Goal: Task Accomplishment & Management: Use online tool/utility

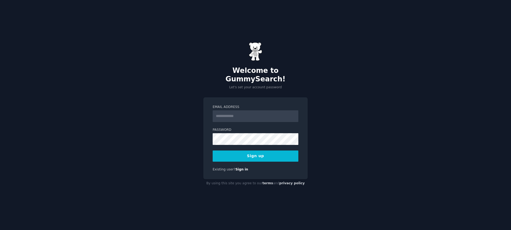
click at [222, 112] on input "Email Address" at bounding box center [256, 117] width 86 height 12
click at [241, 118] on input "Email Address" at bounding box center [256, 117] width 86 height 12
click at [243, 112] on input "Email Address" at bounding box center [256, 117] width 86 height 12
type input "*****"
click at [225, 114] on input "Email Address" at bounding box center [256, 117] width 86 height 12
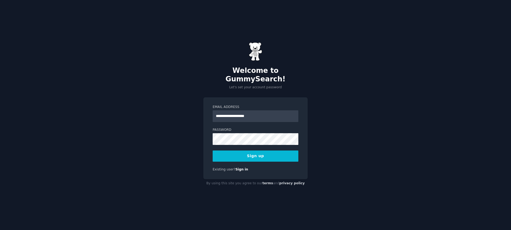
type input "**********"
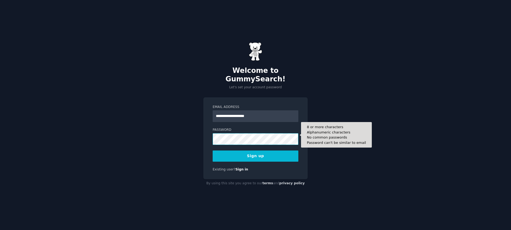
click at [213, 151] on button "Sign up" at bounding box center [256, 156] width 86 height 11
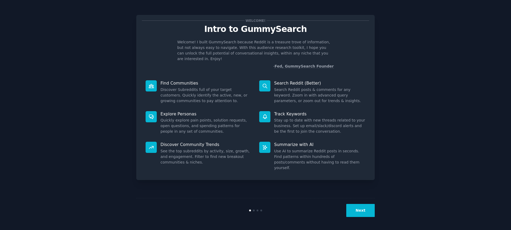
click at [152, 83] on icon at bounding box center [152, 86] width 6 height 6
click at [215, 87] on dd "Discover Subreddits full of your target customers. Quickly identify the active,…" at bounding box center [206, 95] width 91 height 17
click at [362, 211] on button "Next" at bounding box center [361, 210] width 28 height 13
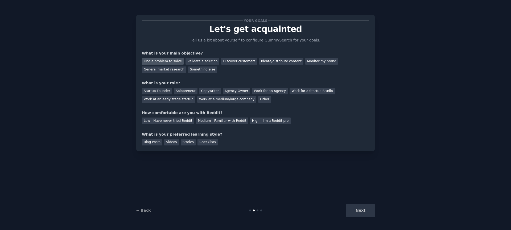
click at [174, 60] on div "Find a problem to solve" at bounding box center [163, 61] width 42 height 7
click at [203, 62] on div "Validate a solution" at bounding box center [203, 61] width 34 height 7
click at [167, 57] on div "Find a problem to solve Validate a solution Discover customers Ideate/distribut…" at bounding box center [255, 64] width 227 height 17
click at [166, 62] on div "Find a problem to solve" at bounding box center [163, 61] width 42 height 7
click at [157, 90] on div "Startup Founder" at bounding box center [157, 91] width 30 height 7
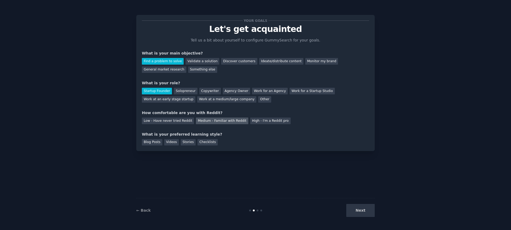
click at [206, 120] on div "Medium - Familiar with Reddit" at bounding box center [222, 121] width 52 height 7
click at [187, 143] on div "Stories" at bounding box center [188, 142] width 15 height 7
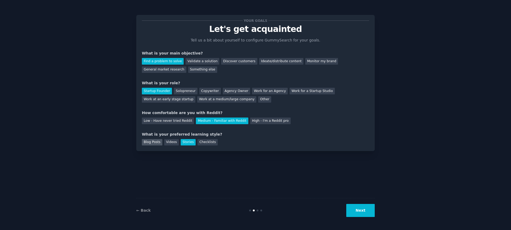
click at [143, 144] on div "Blog Posts" at bounding box center [152, 142] width 21 height 7
click at [192, 141] on div "Stories" at bounding box center [188, 142] width 15 height 7
click at [363, 207] on button "Next" at bounding box center [361, 210] width 28 height 13
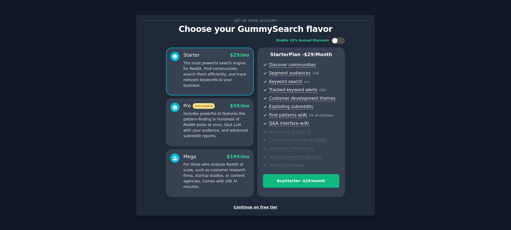
click at [259, 207] on div "Continue on free tier" at bounding box center [255, 208] width 227 height 6
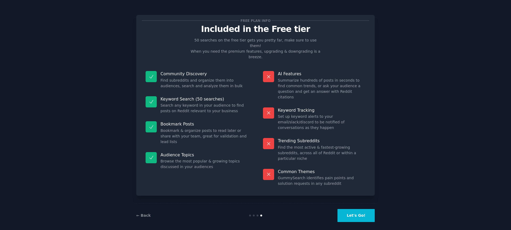
click at [342, 209] on button "Let's Go!" at bounding box center [356, 215] width 37 height 13
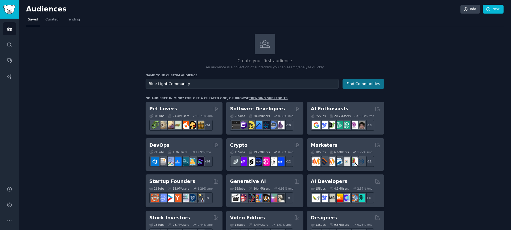
type input "Blue Light Community"
click at [368, 87] on button "Find Communities" at bounding box center [364, 84] width 42 height 10
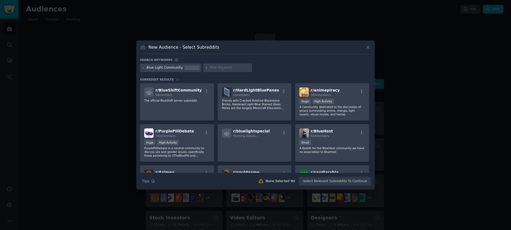
click at [188, 69] on div at bounding box center [192, 68] width 15 height 5
click at [140, 67] on div "Blue Light Community" at bounding box center [171, 68] width 62 height 9
click at [142, 69] on icon at bounding box center [143, 68] width 3 height 3
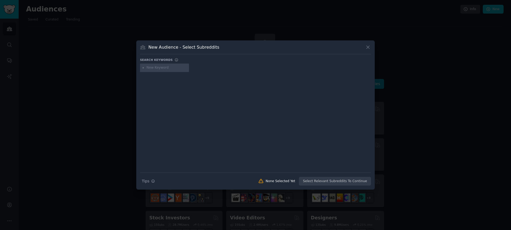
click at [156, 68] on input "text" at bounding box center [167, 68] width 40 height 5
type input "bluelight glasses"
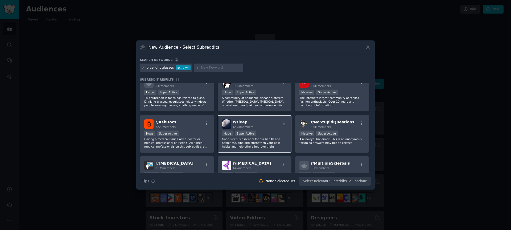
scroll to position [10, 0]
click at [282, 123] on icon "button" at bounding box center [284, 123] width 5 height 5
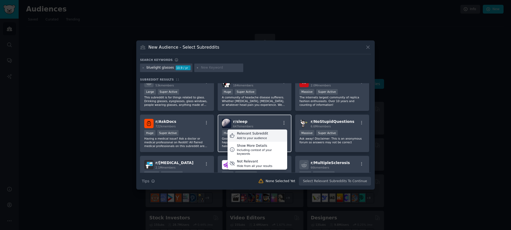
click at [259, 139] on div "Add to your audience" at bounding box center [252, 138] width 31 height 4
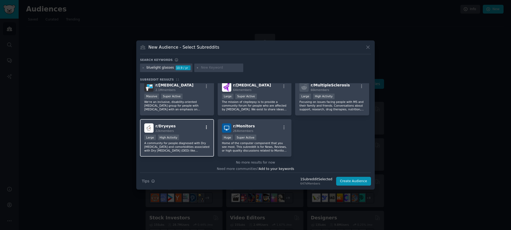
scroll to position [90, 0]
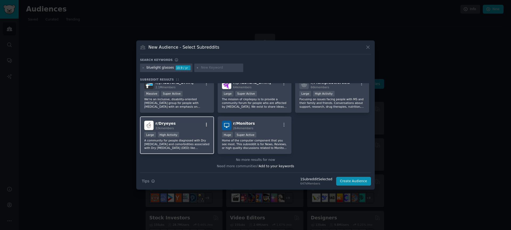
click at [206, 124] on icon "button" at bounding box center [206, 125] width 5 height 5
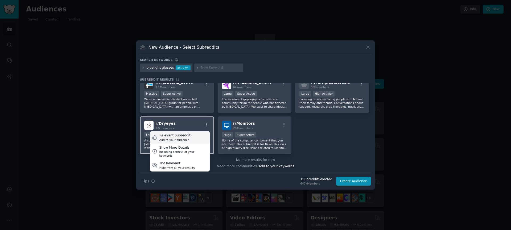
click at [194, 140] on div "Relevant Subreddit Add to your audience" at bounding box center [180, 138] width 60 height 12
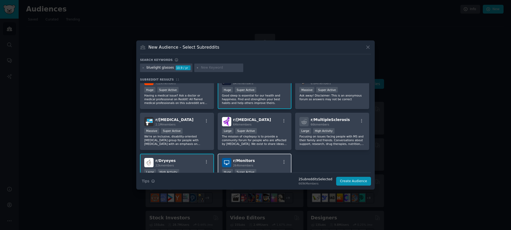
scroll to position [0, 0]
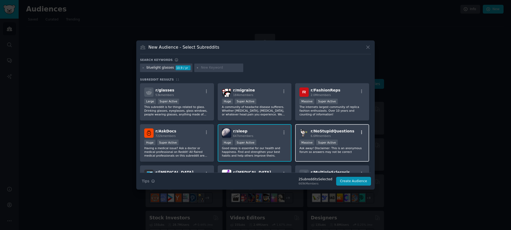
click at [360, 133] on icon "button" at bounding box center [362, 132] width 5 height 5
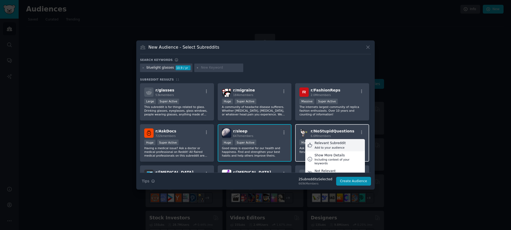
click at [327, 144] on div "Relevant Subreddit" at bounding box center [330, 143] width 31 height 5
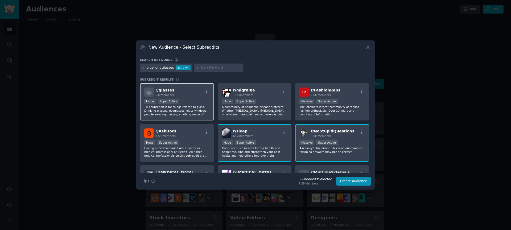
click at [205, 89] on div "r/ glasses 53k members" at bounding box center [177, 92] width 66 height 9
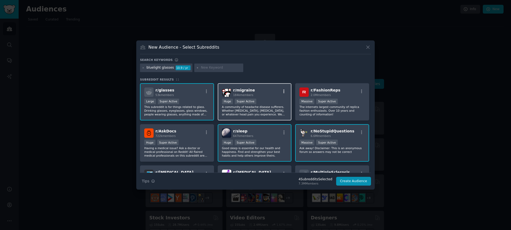
click at [284, 92] on icon "button" at bounding box center [284, 91] width 1 height 4
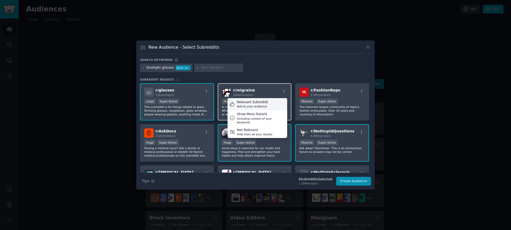
click at [255, 106] on div "Add to your audience" at bounding box center [252, 107] width 31 height 4
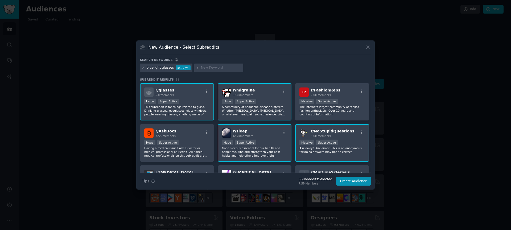
click at [211, 68] on input "text" at bounding box center [221, 68] width 40 height 5
type input "bluelight"
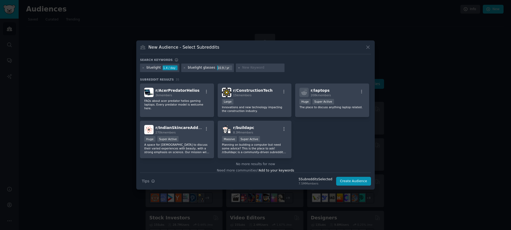
scroll to position [409, 0]
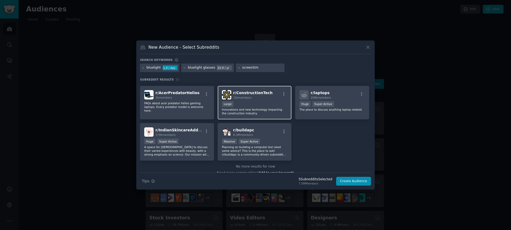
type input "screentime"
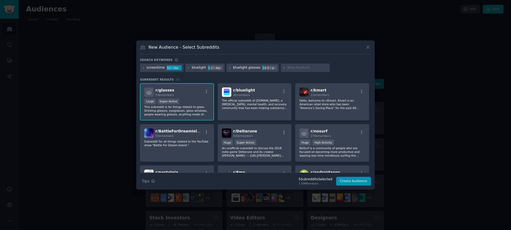
click at [303, 68] on input "text" at bounding box center [308, 68] width 40 height 5
click at [143, 68] on icon at bounding box center [143, 68] width 3 height 3
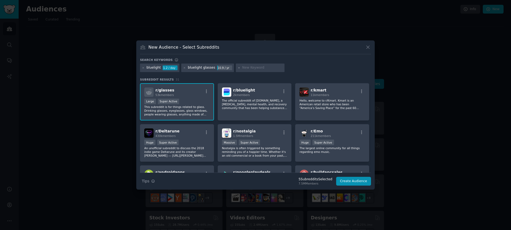
click at [267, 69] on input "text" at bounding box center [262, 68] width 40 height 5
type input "eye fatigue"
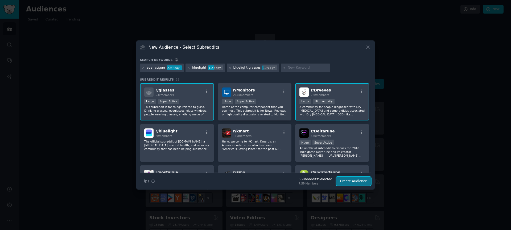
click at [363, 180] on button "Create Audience" at bounding box center [353, 181] width 35 height 9
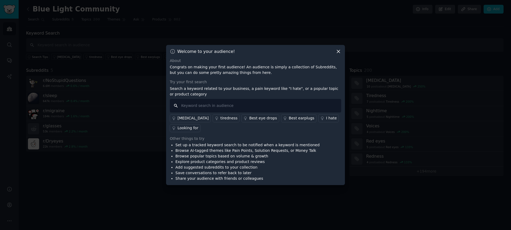
click at [212, 104] on input "text" at bounding box center [256, 106] width 172 height 14
type input "Struggling to"
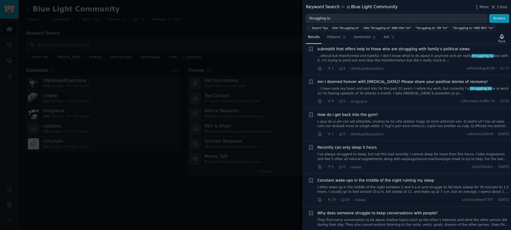
scroll to position [77, 0]
click at [384, 153] on link "I’ve always struggled to sleep, but not this bad recently. I cannot sleep for m…" at bounding box center [414, 156] width 192 height 9
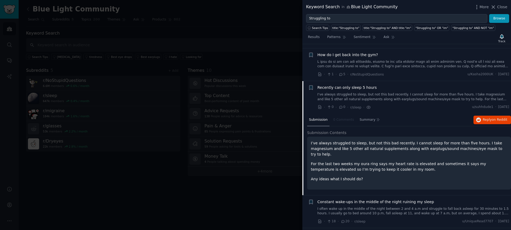
scroll to position [173, 0]
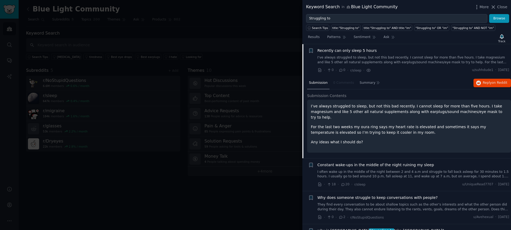
click at [383, 124] on p "For the last two weeks my oura ring says my heart rate is elevated and sometime…" at bounding box center [409, 129] width 197 height 11
click at [373, 84] on span "Summary" at bounding box center [368, 83] width 16 height 5
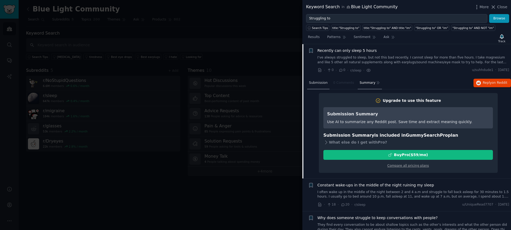
click at [316, 81] on span "Submission" at bounding box center [318, 83] width 19 height 5
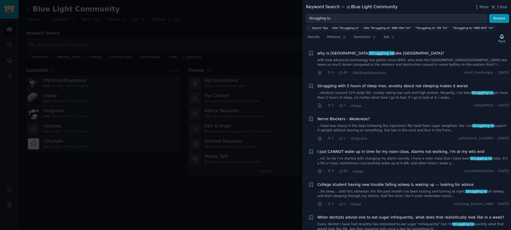
scroll to position [401, 0]
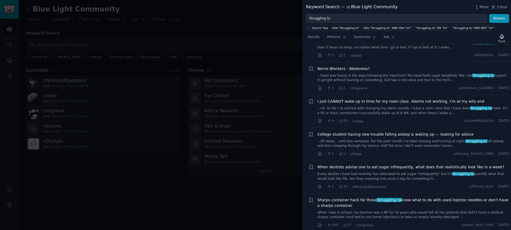
click at [402, 141] on link "...ith sleep... until this semester. For the past month I’ve been tossing and t…" at bounding box center [414, 143] width 192 height 9
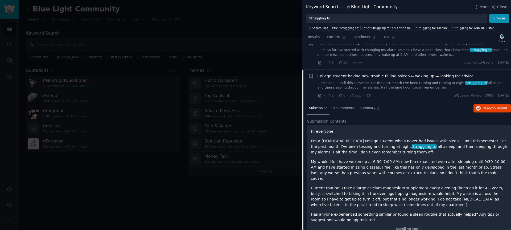
scroll to position [403, 0]
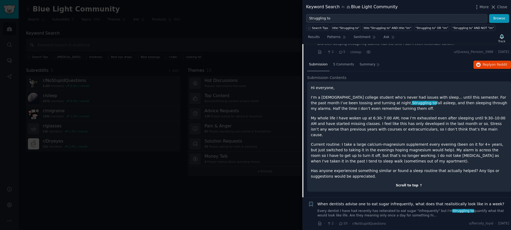
click at [400, 184] on div "Scroll to top ↑" at bounding box center [409, 186] width 197 height 5
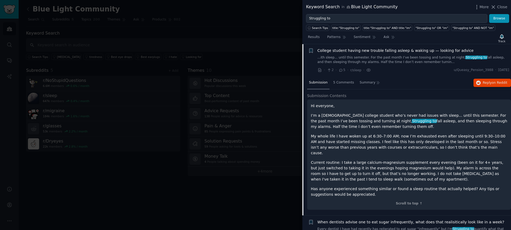
click at [322, 84] on span "Submission" at bounding box center [318, 82] width 19 height 5
click at [370, 60] on link "...ith sleep... until this semester. For the past month I’ve been tossing and t…" at bounding box center [414, 59] width 192 height 9
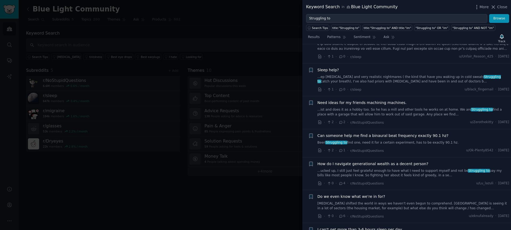
scroll to position [523, 0]
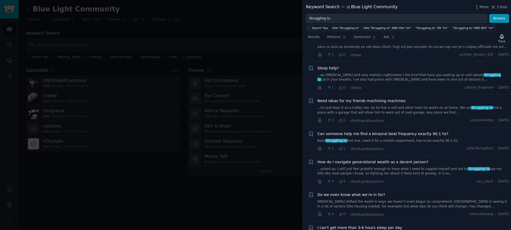
click at [409, 140] on link "Been Struggling to find one, need it for a certain experiment, has to be exactl…" at bounding box center [414, 141] width 192 height 5
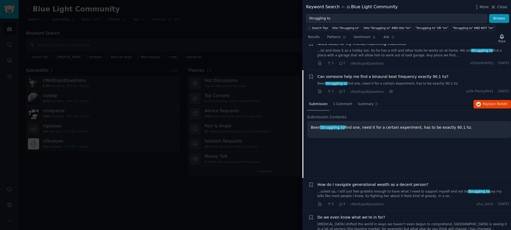
scroll to position [606, 0]
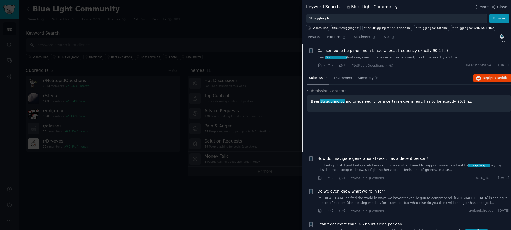
click at [406, 53] on span "Can someone help me find a binaural beat frequency exactly 90.1 hz?" at bounding box center [383, 51] width 131 height 6
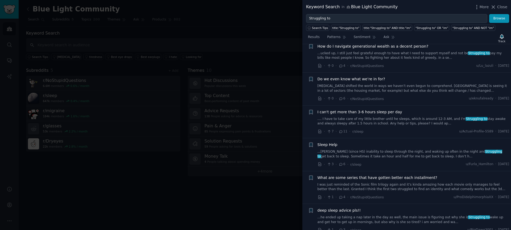
scroll to position [717, 0]
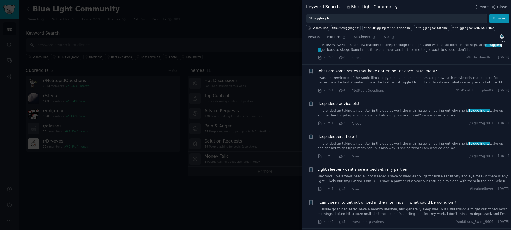
click at [396, 109] on link "...he ended up taking a nap later in the day as well, the main issue is figurin…" at bounding box center [414, 113] width 192 height 9
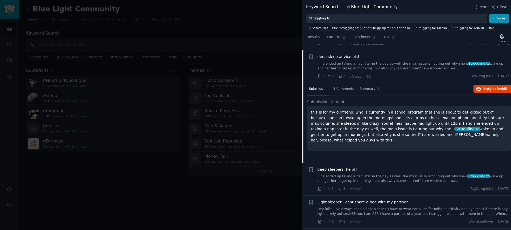
scroll to position [799, 0]
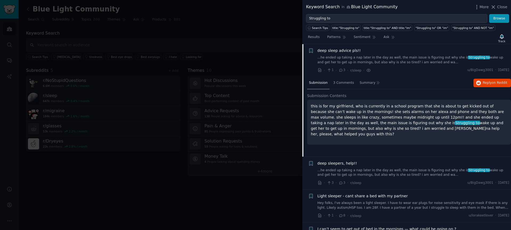
click at [385, 61] on link "...he ended up taking a nap later in the day as well, the main issue is figurin…" at bounding box center [414, 59] width 192 height 9
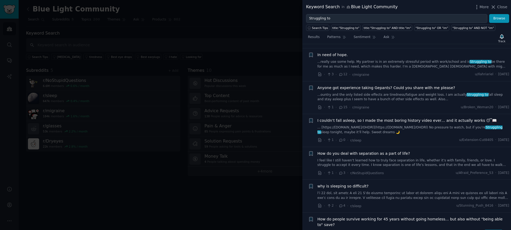
scroll to position [1400, 0]
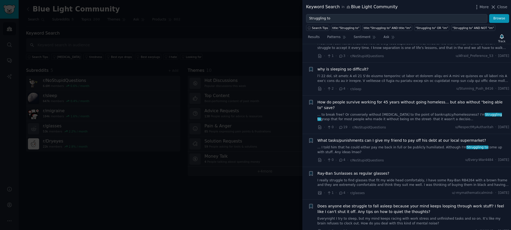
click at [255, 85] on div at bounding box center [255, 115] width 511 height 230
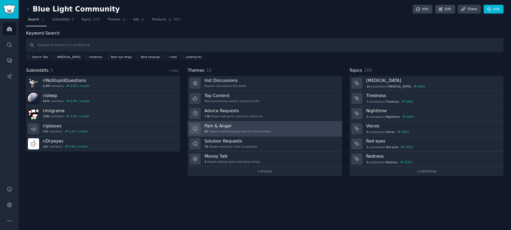
click at [284, 127] on link "Pain & Anger 85 People expressing pain points & frustrations" at bounding box center [265, 128] width 154 height 15
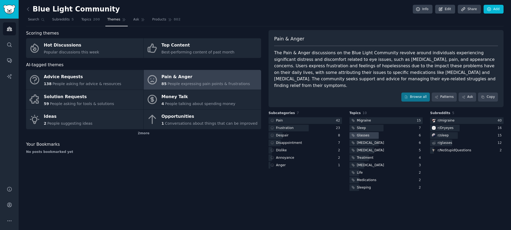
click at [361, 133] on div "Glasses" at bounding box center [363, 135] width 13 height 5
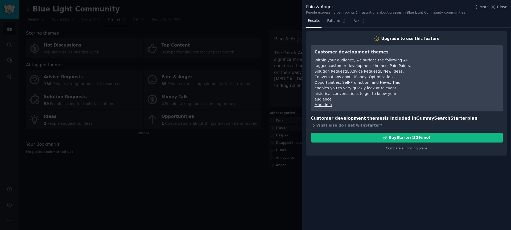
click at [271, 111] on div at bounding box center [255, 115] width 511 height 230
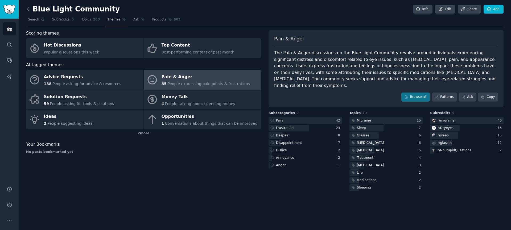
click at [45, 10] on h2 "Blue Light Community" at bounding box center [73, 9] width 94 height 9
click at [29, 11] on icon at bounding box center [28, 9] width 6 height 6
